Goal: Find specific page/section: Find specific page/section

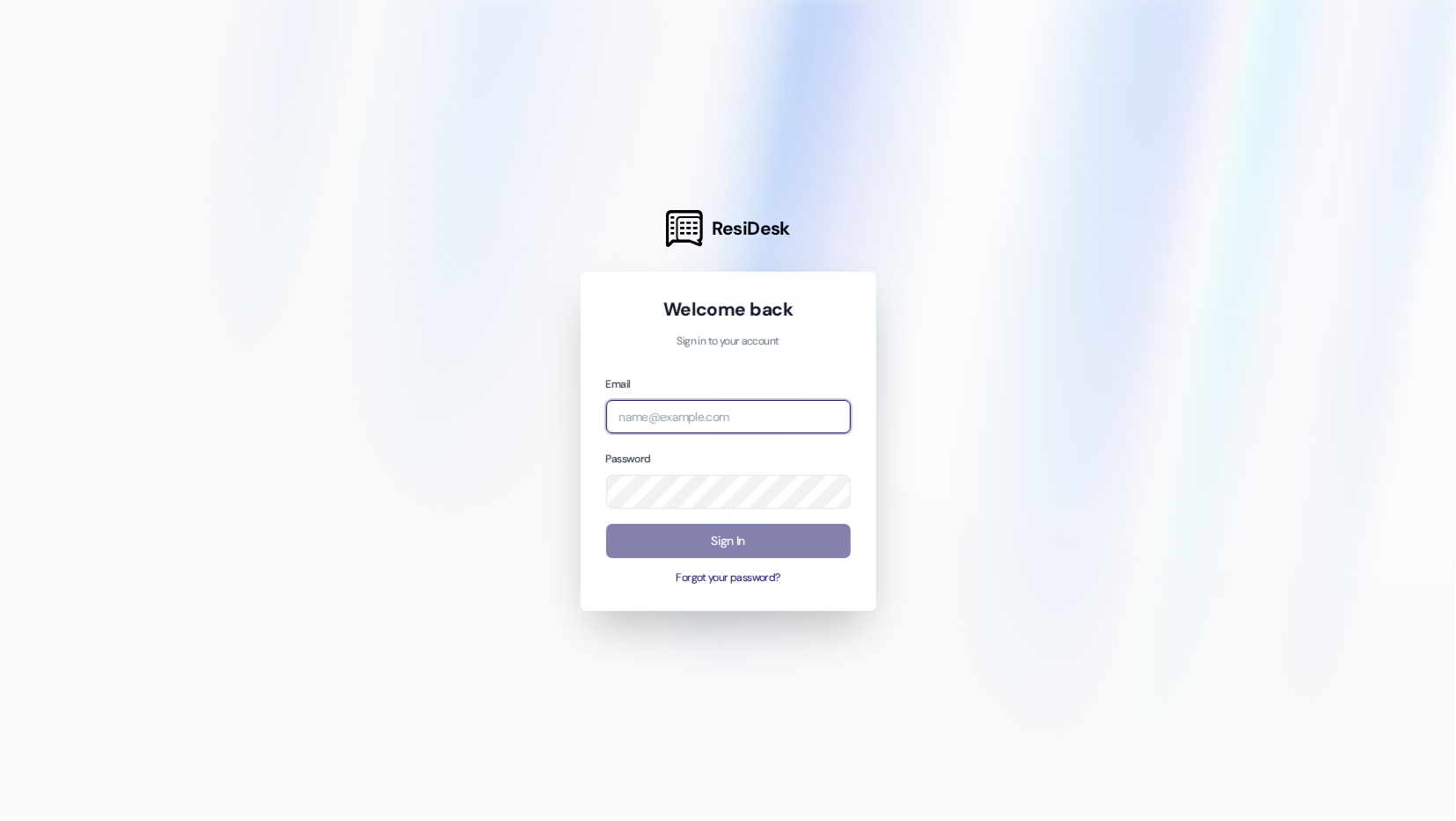
click at [654, 418] on input "email" at bounding box center [728, 417] width 245 height 35
paste input "[EMAIL_ADDRESS][DOMAIN_NAME]"
type input "[EMAIL_ADDRESS][DOMAIN_NAME]"
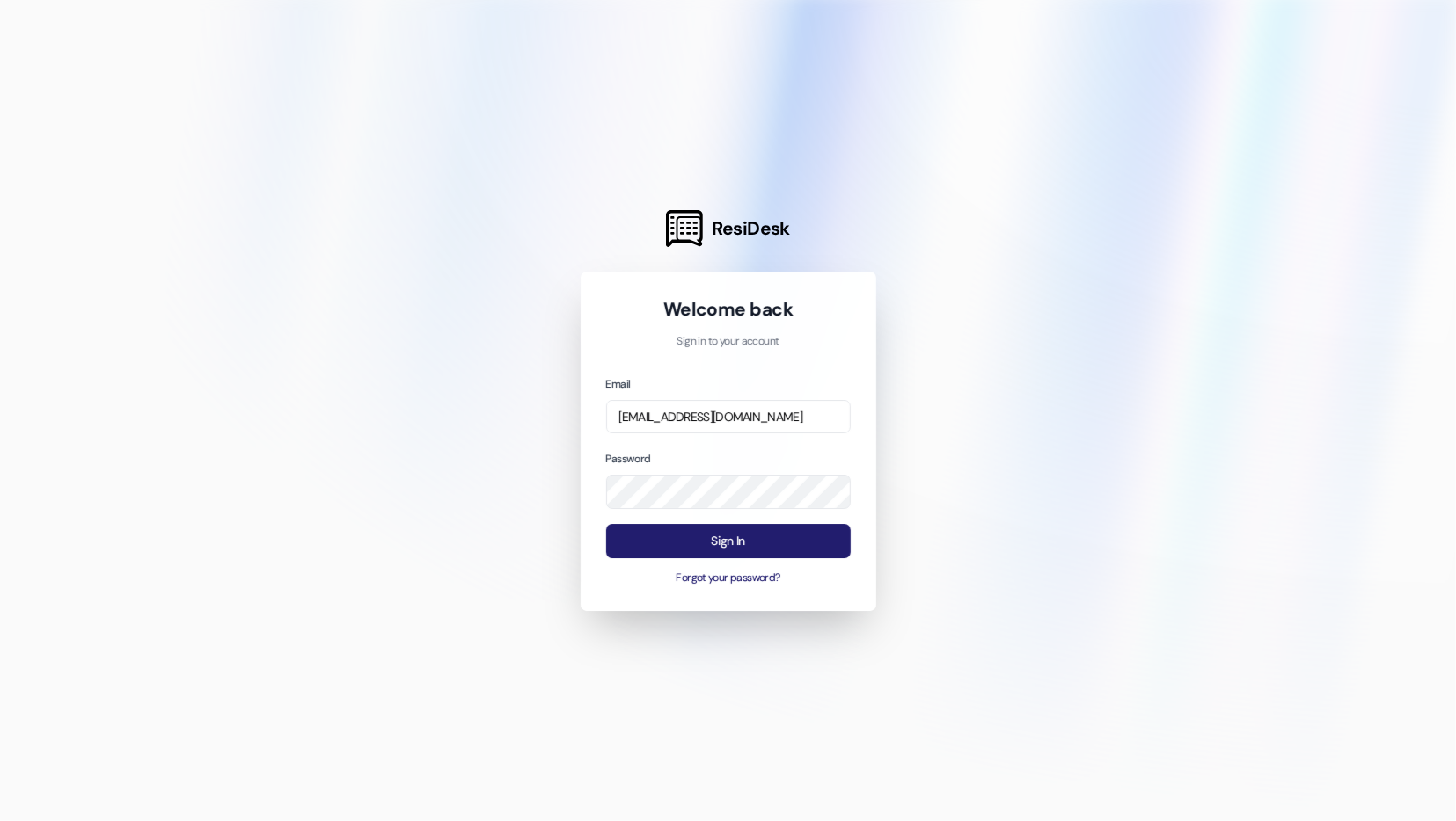
click at [708, 540] on button "Sign In" at bounding box center [728, 541] width 245 height 35
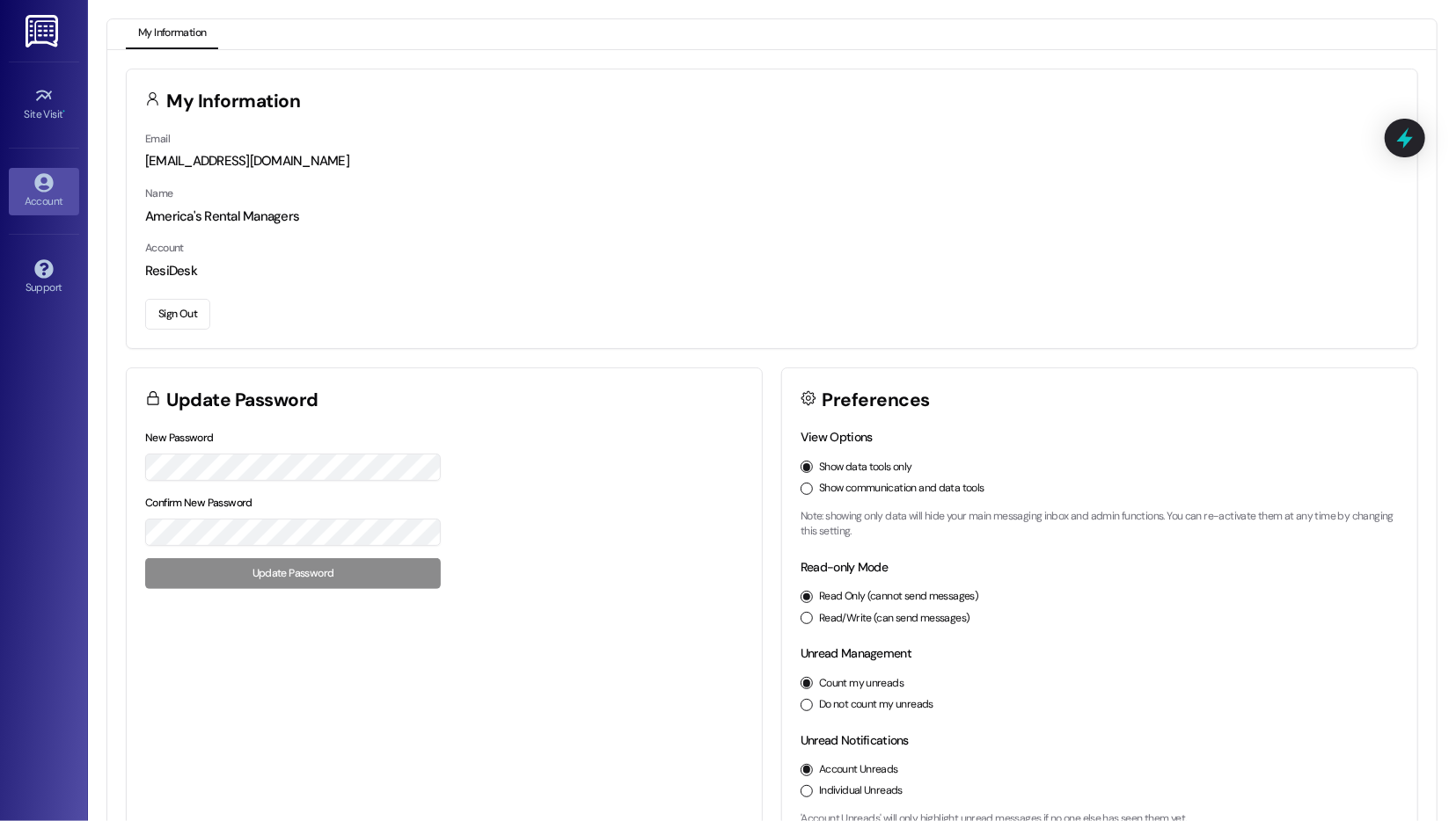
click at [35, 42] on img at bounding box center [43, 31] width 36 height 33
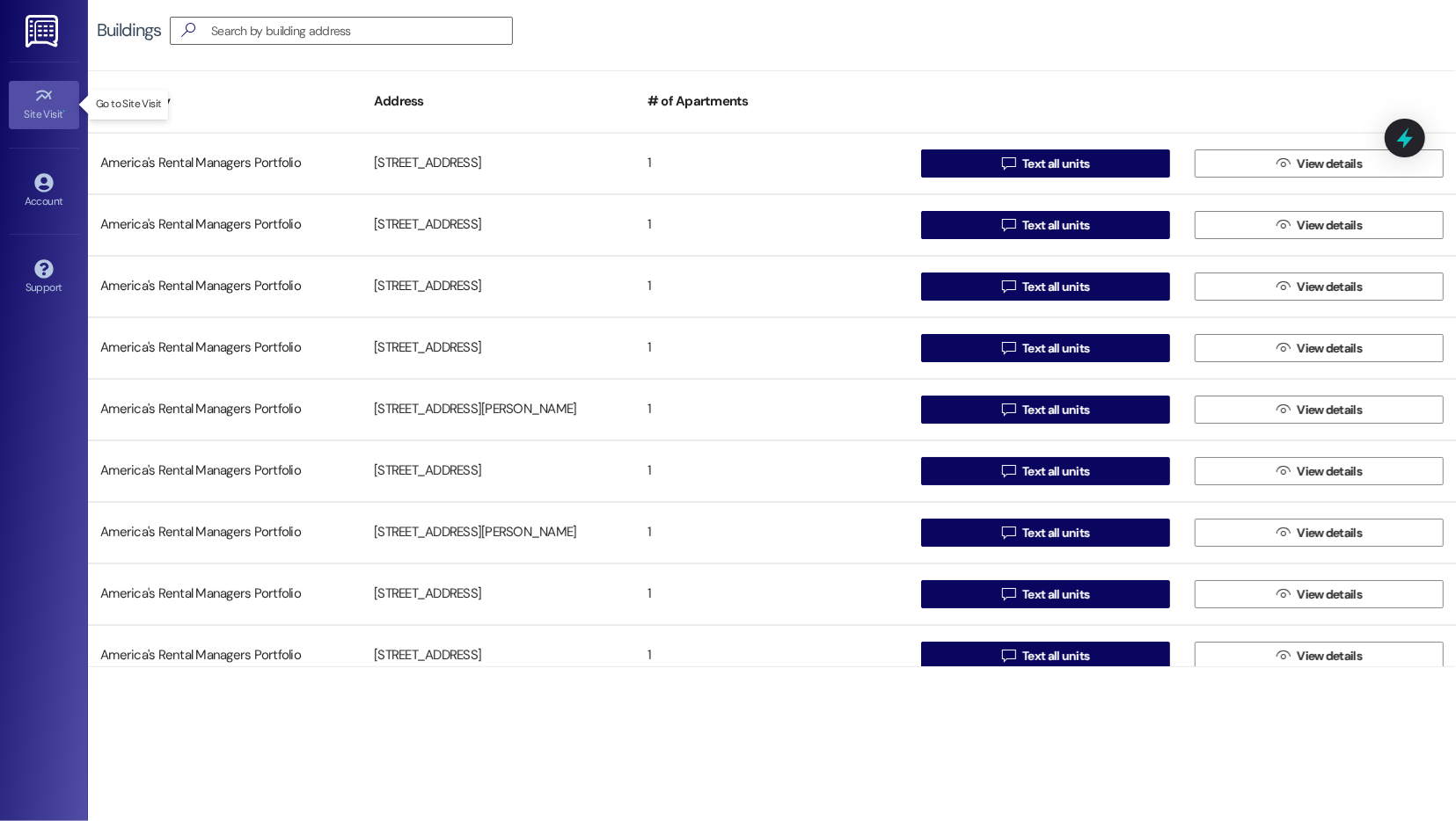
click at [50, 107] on div "Site Visit •" at bounding box center [44, 114] width 88 height 18
